Goal: Communication & Community: Answer question/provide support

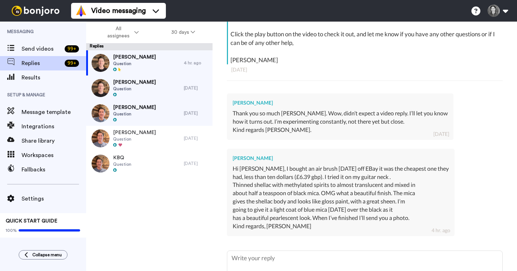
scroll to position [239, 0]
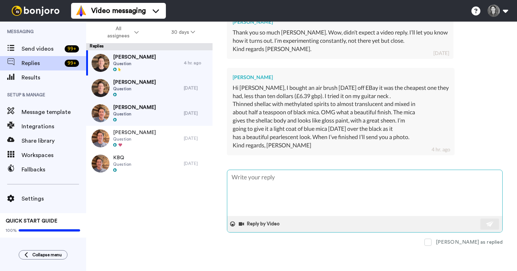
click at [346, 178] on textarea at bounding box center [364, 193] width 275 height 46
type textarea "O"
type textarea "x"
type textarea "Oo"
type textarea "x"
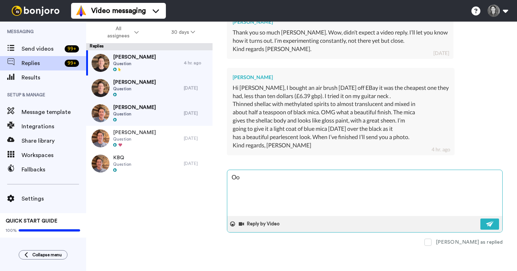
type textarea "Ooo"
type textarea "x"
type textarea "Oo"
type textarea "x"
type textarea "O"
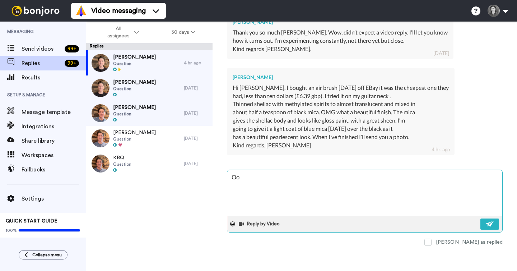
type textarea "x"
type textarea "T"
type textarea "x"
type textarea "Th"
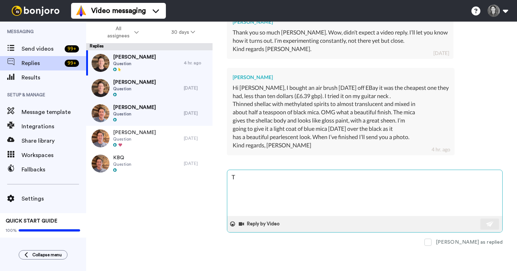
type textarea "x"
type textarea "Tha"
type textarea "x"
type textarea "That"
type textarea "x"
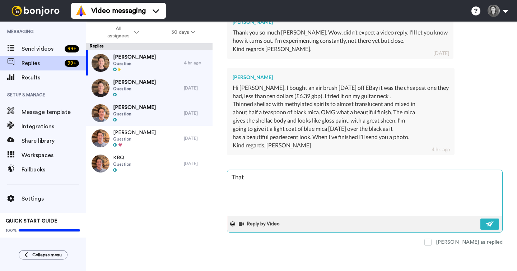
type textarea "That"
type textarea "x"
type textarea "That s"
type textarea "x"
type textarea "That so"
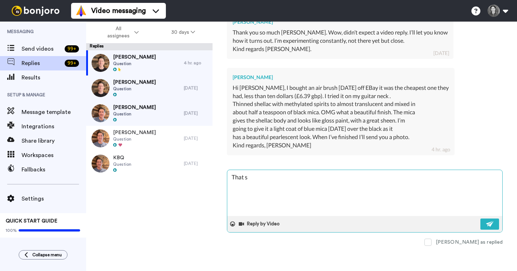
type textarea "x"
type textarea "That sou"
type textarea "x"
type textarea "That soud"
type textarea "x"
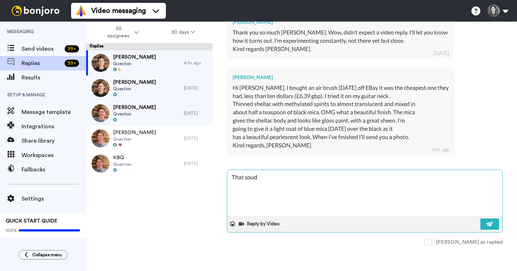
type textarea "That soudn"
type textarea "x"
type textarea "That soudn"
type textarea "x"
type textarea "That soudn g"
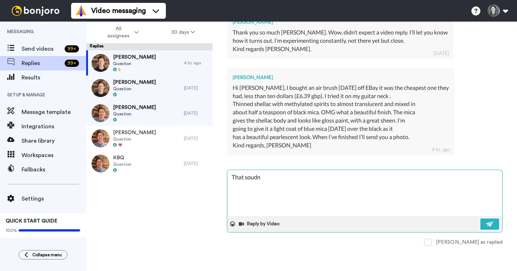
type textarea "x"
type textarea "That soudn gr"
type textarea "x"
type textarea "That soudn gre"
type textarea "x"
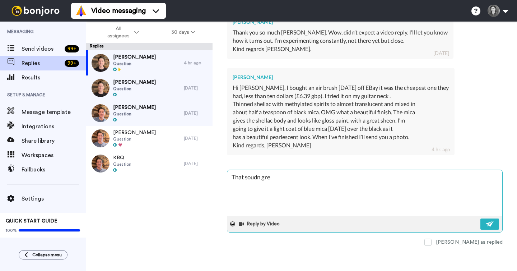
type textarea "That soudn grea"
type textarea "x"
type textarea "That soudn great"
type textarea "x"
type textarea "That soudn great,"
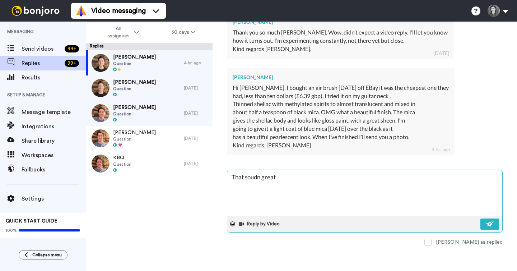
type textarea "x"
type textarea "That soudn great,"
type textarea "x"
type textarea "That soudn great, c"
type textarea "x"
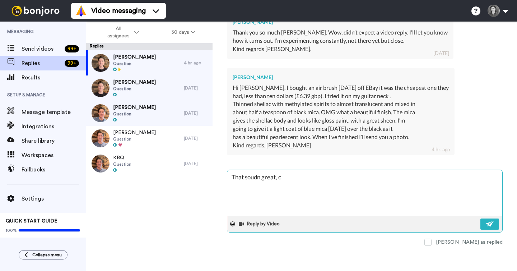
type textarea "That soudn great, [GEOGRAPHIC_DATA]"
type textarea "x"
type textarea "That soudn great, can"
type textarea "x"
type textarea "That soudn great, can;"
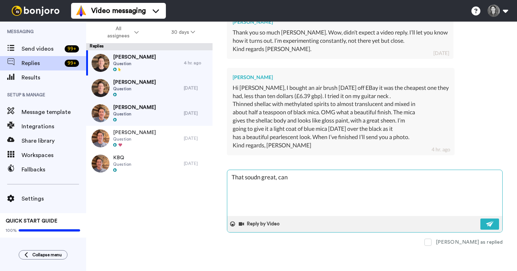
type textarea "x"
type textarea "That soudn great, can"
type textarea "x"
type textarea "That soudn great, can'"
type textarea "x"
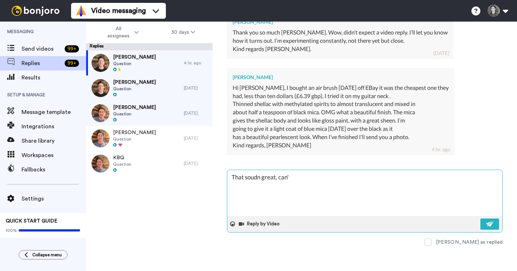
type textarea "That soudn great, can't"
type textarea "x"
type textarea "That soudn great, can't"
type textarea "x"
type textarea "That soudn great, can't w"
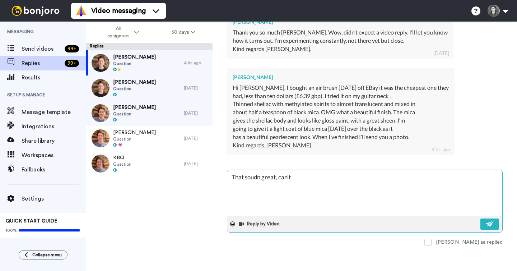
type textarea "x"
type textarea "That soudn great, can't wa"
type textarea "x"
type textarea "That soudn great, can't wai"
type textarea "x"
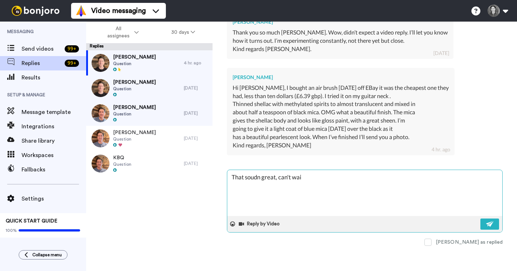
type textarea "That soudn great, can't wait"
type textarea "x"
type textarea "That soudn great, can't wait"
type textarea "x"
type textarea "That soudn great, can't wait t"
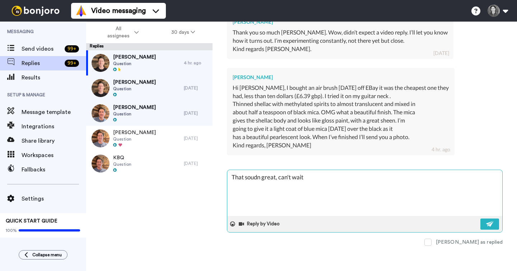
type textarea "x"
type textarea "That soudn great, can't wait to"
type textarea "x"
type textarea "That soudn great, can't wait to"
type textarea "x"
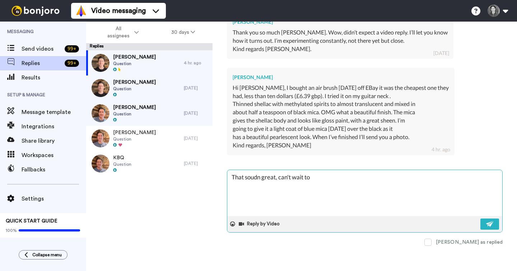
type textarea "That soudn great, can't wait to s"
type textarea "x"
type textarea "That soudn great, can't wait to se"
type textarea "x"
type textarea "That soudn great, can't wait to see"
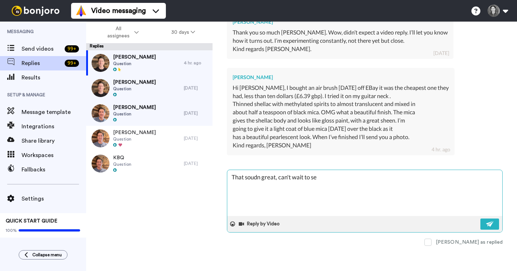
type textarea "x"
type textarea "That soudn great, can't wait to see"
type textarea "x"
type textarea "That soudn great, can't wait to see i"
type textarea "x"
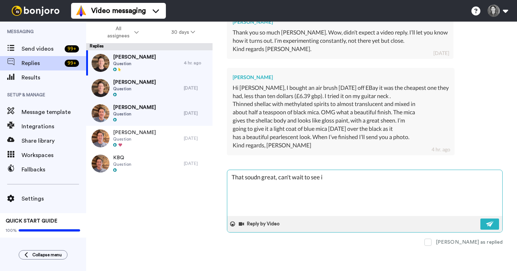
type textarea "That soudn great, can't wait to see it"
type textarea "x"
type textarea "That soudn great, can't wait to see it!"
type textarea "x"
type textarea "That soudn great, can't wait to see it!"
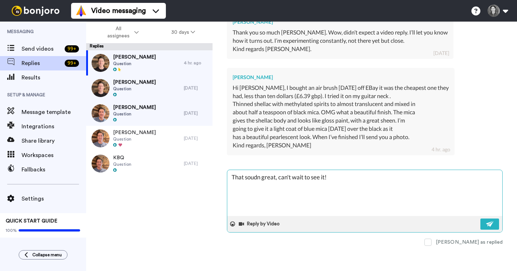
type textarea "x"
type textarea "That soudn great, can't wait to see it! t"
type textarea "x"
type textarea "That soudn great, can't wait to see it! th"
type textarea "x"
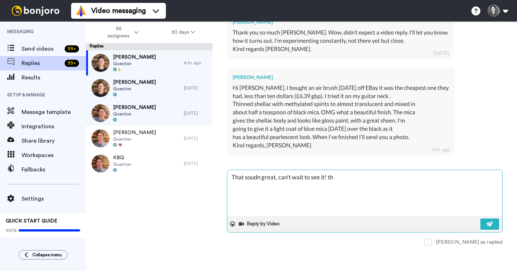
type textarea "That soudn great, can't wait to see it! tha"
type textarea "x"
type textarea "That soudn great, can't wait to see it! than"
type textarea "x"
type textarea "That soudn great, can't wait to see it! thank"
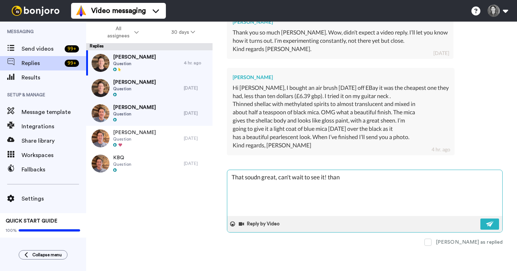
type textarea "x"
type textarea "That soudn great, can't wait to see it! thanks"
type textarea "x"
type textarea "That soudn great, can't wait to see it! thanks"
type textarea "x"
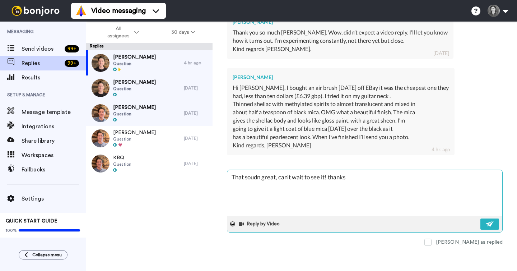
type textarea "That soudn great, can't wait to see it! thanks f"
type textarea "x"
type textarea "That soudn great, can't wait to see it! thanks fo"
type textarea "x"
type textarea "That soudn great, can't wait to see it! thanks for"
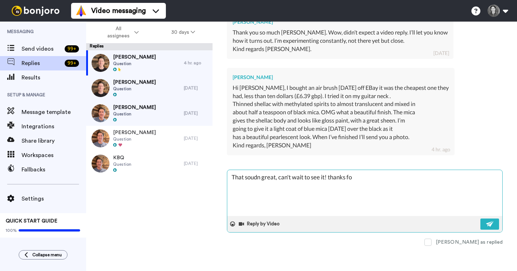
type textarea "x"
type textarea "That soudn great, can't wait to see it! thanks for"
type textarea "x"
type textarea "That soudn great, can't wait to see it! thanks for l"
type textarea "x"
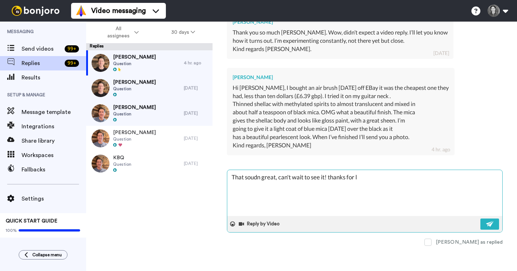
type textarea "That soudn great, can't wait to see it! thanks for le"
type textarea "x"
type textarea "That soudn great, can't wait to see it! thanks for l"
type textarea "x"
type textarea "That soudn great, can't wait to see it! thanks for"
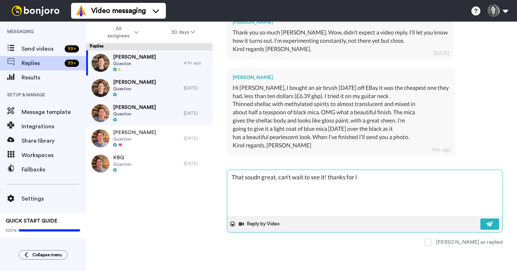
type textarea "x"
type textarea "That soudn great, can't wait to see it! thanks for t"
type textarea "x"
type textarea "That soudn great, can't wait to see it! thanks for th"
type textarea "x"
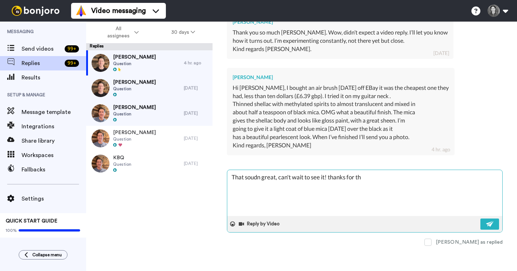
type textarea "That soudn great, can't wait to see it! thanks for th e"
type textarea "x"
type textarea "That soudn great, can't wait to see it! thanks for th eu"
type textarea "x"
type textarea "That soudn great, can't wait to see it! thanks for th eup"
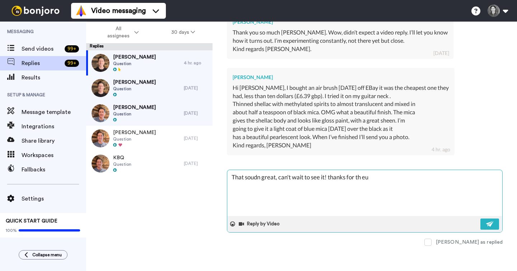
type textarea "x"
type textarea "That soudn great, can't wait to see it! thanks for th eupd"
type textarea "x"
type textarea "That soudn great, can't wait to see it! thanks for th eupda"
type textarea "x"
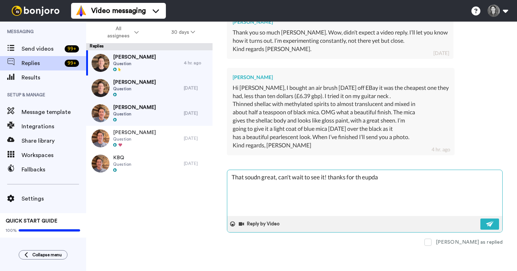
type textarea "That soudn great, can't wait to see it! thanks for th eupdat"
type textarea "x"
type textarea "That soudn great, can't wait to see it! thanks for th eupdate"
type textarea "x"
type textarea "That sounded great, can't wait to see it! Thanks for the update"
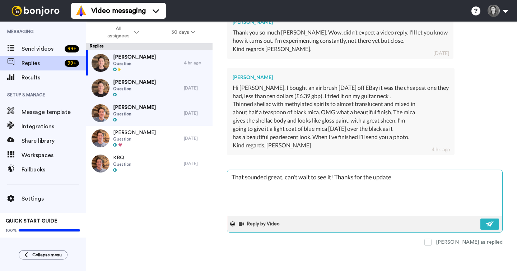
type textarea "x"
type textarea "That sounded great, can't wait to see it! Thanks for the update!"
type textarea "x"
type textarea "That sounded great, can't wait to see it! Thanks for the update!"
type textarea "x"
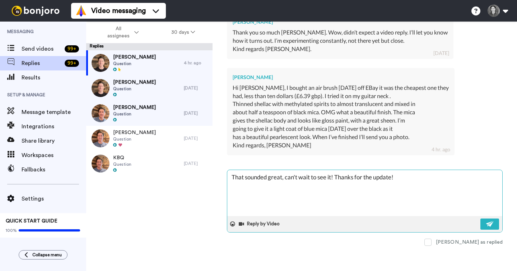
type textarea "That sounded great, can't wait to see it! Thanks for the update! -"
type textarea "x"
type textarea "That sounded great, can't wait to see it! Thanks for the update! -"
type textarea "x"
type textarea "That sounded great, can't wait to see it! Thanks for the update! - T"
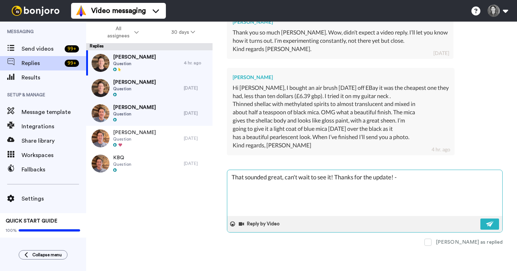
type textarea "x"
type textarea "That sounded great, can't wait to see it! Thanks for the update! - To"
type textarea "x"
type textarea "That sounded great, can't wait to see it! Thanks for the update! - [PERSON_NAME]"
type textarea "x"
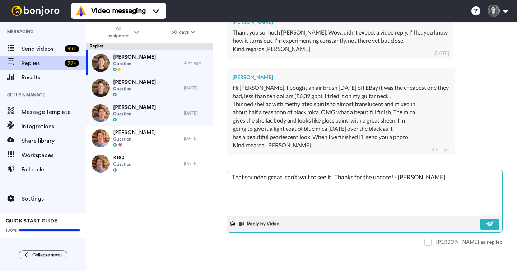
click at [266, 175] on textarea "That sounded great, can't wait to see it! Thanks for the update! - [PERSON_NAME]" at bounding box center [364, 193] width 275 height 46
type textarea "That sounde great, can't wait to see it! Thanks for the update! - [PERSON_NAME]"
type textarea "x"
type textarea "That sound great, can't wait to see it! Thanks for the update! - [PERSON_NAME]"
type textarea "x"
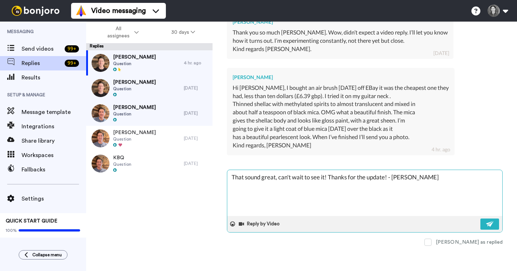
type textarea "That sounds great, can't wait to see it! Thanks for the update! - [PERSON_NAME]"
type textarea "x"
type textarea "That sounds great, can't wait to see it! Thanks for the update! - [PERSON_NAME]"
click at [491, 222] on img at bounding box center [490, 224] width 8 height 6
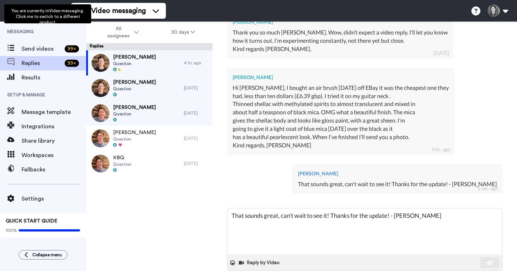
type textarea "x"
